Goal: Information Seeking & Learning: Learn about a topic

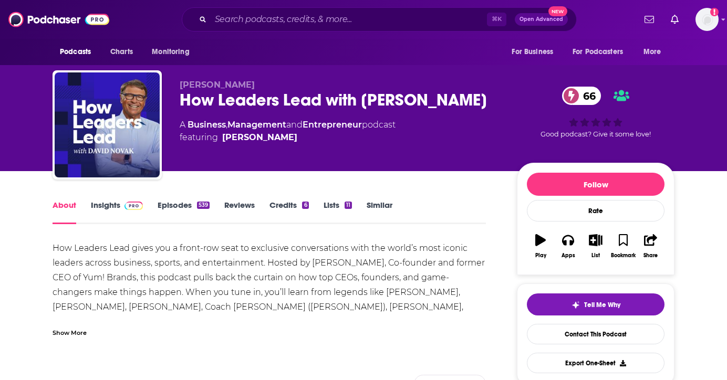
click at [127, 204] on img at bounding box center [133, 206] width 18 height 8
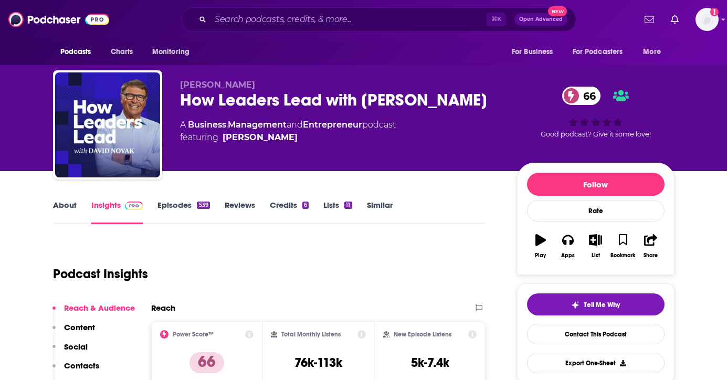
click at [198, 206] on div "539" at bounding box center [203, 205] width 13 height 7
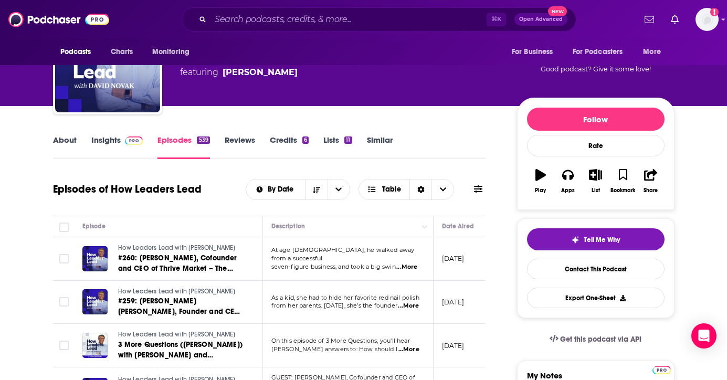
scroll to position [26, 0]
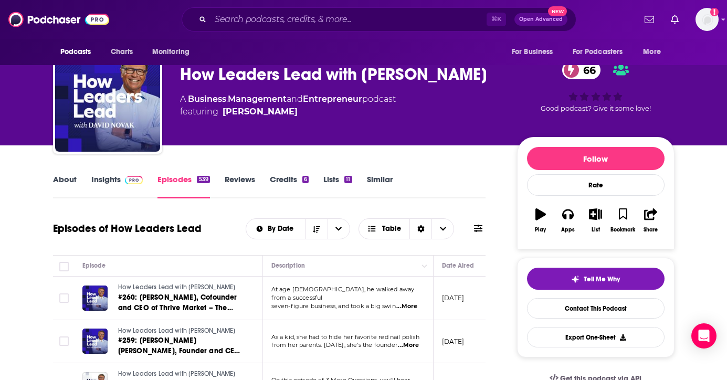
click at [110, 184] on link "Insights" at bounding box center [117, 186] width 52 height 24
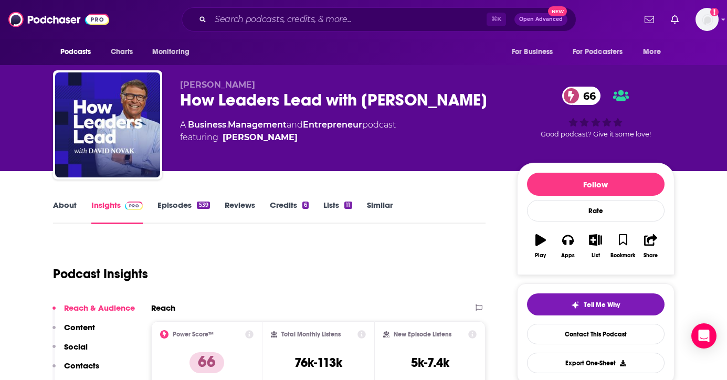
click at [725, 21] on div "Podcasts Charts Monitoring ⌘ K Open Advanced New For Business For Podcasters Mo…" at bounding box center [363, 19] width 727 height 39
drag, startPoint x: 725, startPoint y: 18, endPoint x: 722, endPoint y: 34, distance: 16.7
click at [722, 34] on div "Podcasts Charts Monitoring ⌘ K Open Advanced New For Business For Podcasters Mo…" at bounding box center [363, 19] width 727 height 39
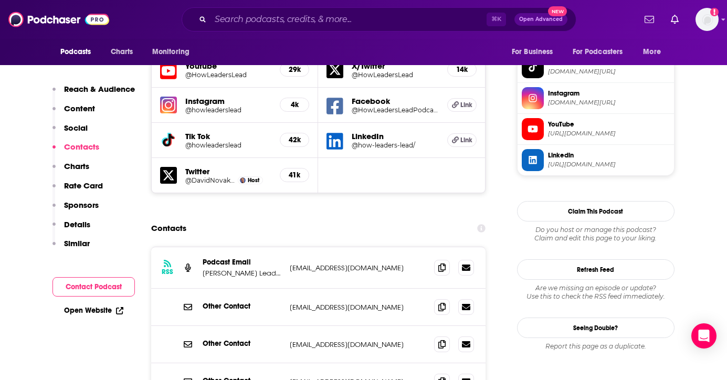
scroll to position [1028, 0]
